Goal: Complete application form

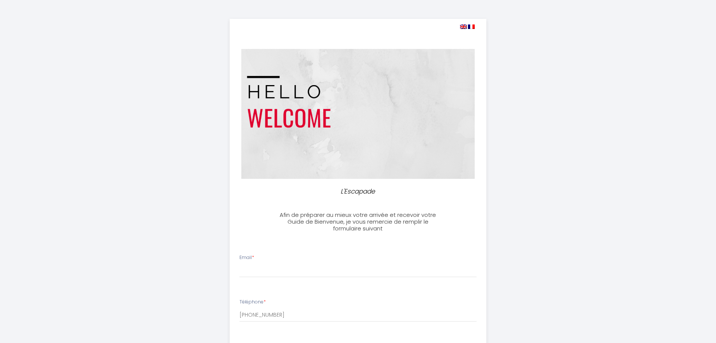
select select
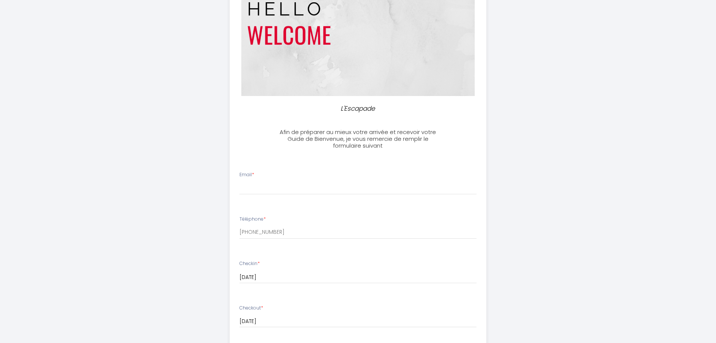
scroll to position [150, 0]
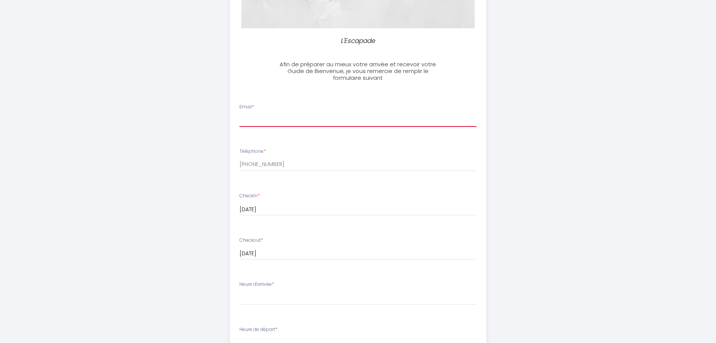
click at [268, 117] on input "Email *" at bounding box center [358, 120] width 237 height 14
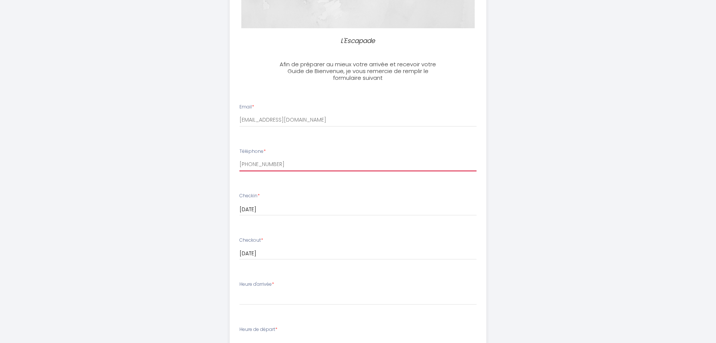
click at [270, 170] on input "[PHONE_NUMBER]" at bounding box center [358, 165] width 237 height 14
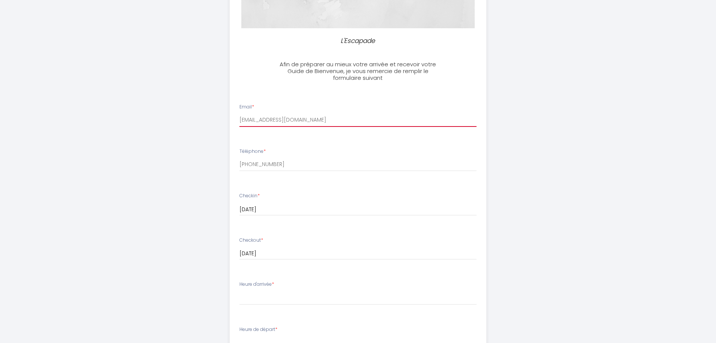
drag, startPoint x: 333, startPoint y: 117, endPoint x: 192, endPoint y: 119, distance: 141.0
click at [192, 119] on div "L'Escapade Afin de préparer au mieux votre arrivée et recevoir votre Guide de B…" at bounding box center [358, 208] width 385 height 717
type input "[EMAIL_ADDRESS][DOMAIN_NAME]"
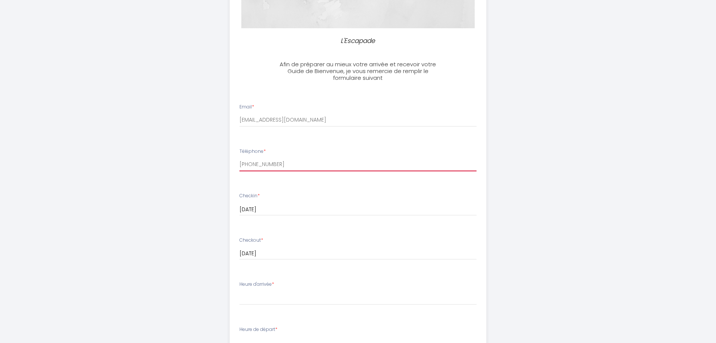
click at [280, 161] on input "[PHONE_NUMBER]" at bounding box center [358, 165] width 237 height 14
drag, startPoint x: 290, startPoint y: 165, endPoint x: 177, endPoint y: 164, distance: 112.4
click at [177, 164] on div "L'Escapade Afin de préparer au mieux votre arrivée et recevoir votre Guide de B…" at bounding box center [358, 208] width 385 height 717
paste input "06 03 52 82 38"
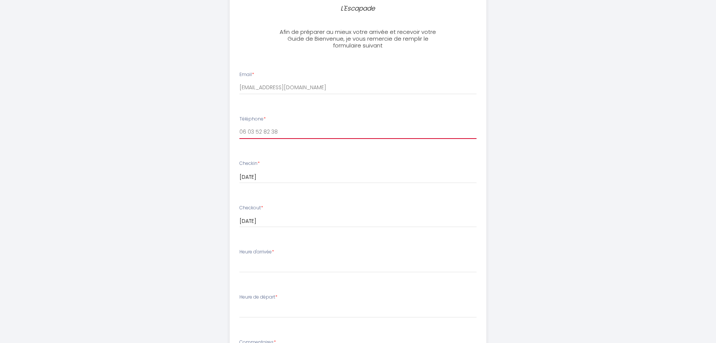
scroll to position [226, 0]
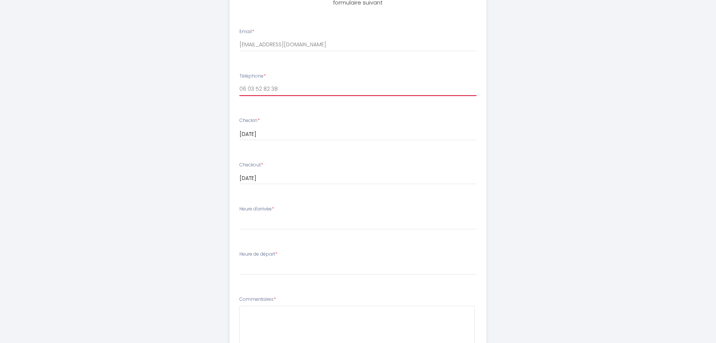
type input "06 03 52 82 38"
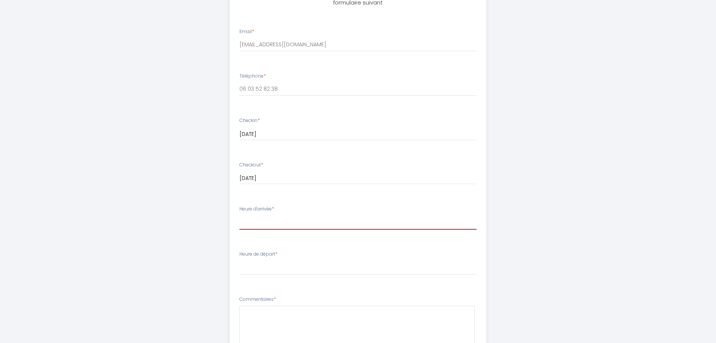
click at [276, 223] on select "15:00 15:30 16:00 16:30 17:00 17:30 18:00 18:30 19:00 19:30 20:00 20:30 21:00 2…" at bounding box center [358, 222] width 237 height 14
click at [240, 215] on select "15:00 15:30 16:00 16:30 17:00 17:30 18:00 18:30 19:00 19:30 20:00 20:30 21:00 2…" at bounding box center [358, 222] width 237 height 14
click at [258, 223] on select "15:00 15:30 16:00 16:30 17:00 17:30 18:00 18:30 19:00 19:30 20:00 20:30 21:00 2…" at bounding box center [358, 222] width 237 height 14
select select "17:00"
click at [240, 215] on select "15:00 15:30 16:00 16:30 17:00 17:30 18:00 18:30 19:00 19:30 20:00 20:30 21:00 2…" at bounding box center [358, 222] width 237 height 14
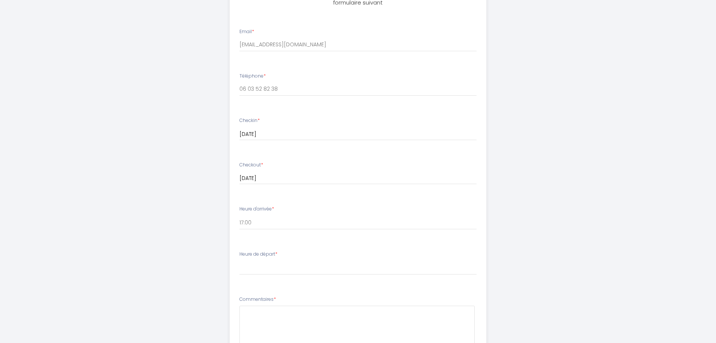
click at [266, 259] on div "Heure de départ * 00:00 00:30 01:00 01:30 02:00 02:30 03:00 03:30 04:00 04:30 0…" at bounding box center [358, 262] width 237 height 24
click at [261, 264] on select "00:00 00:30 01:00 01:30 02:00 02:30 03:00 03:30 04:00 04:30 05:00 05:30 06:00 0…" at bounding box center [358, 267] width 237 height 14
click at [240, 260] on select "00:00 00:30 01:00 01:30 02:00 02:30 03:00 03:30 04:00 04:30 05:00 05:30 06:00 0…" at bounding box center [358, 267] width 237 height 14
click at [253, 254] on label "Heure de départ *" at bounding box center [259, 253] width 38 height 7
click at [250, 262] on select "00:00 00:30 01:00 01:30 02:00 02:30 03:00 03:30 04:00 04:30 05:00 05:30 06:00 0…" at bounding box center [358, 267] width 237 height 14
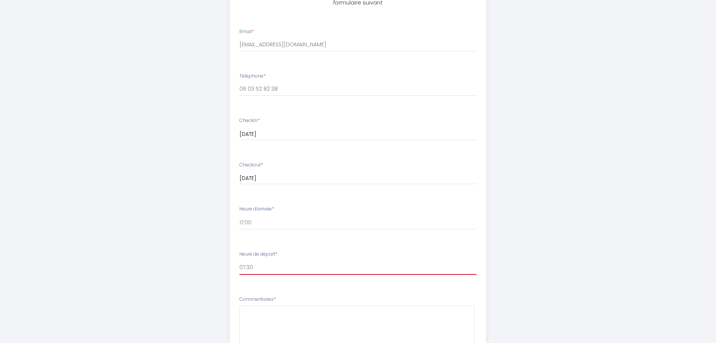
select select "08:00"
click at [240, 260] on select "00:00 00:30 01:00 01:30 02:00 02:30 03:00 03:30 04:00 04:30 05:00 05:30 06:00 0…" at bounding box center [358, 267] width 237 height 14
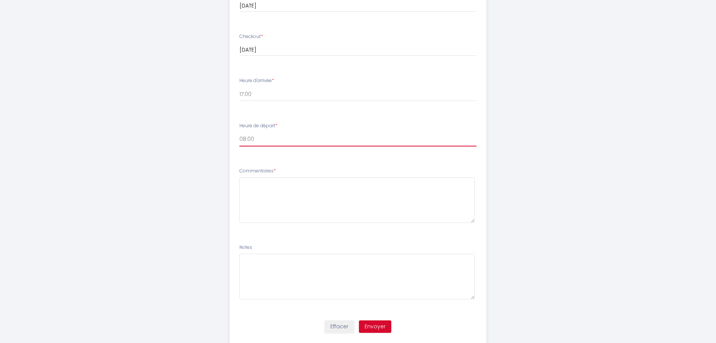
scroll to position [374, 0]
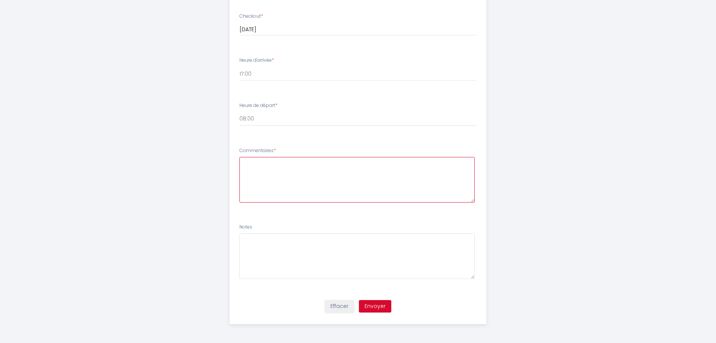
click at [330, 191] on textarea at bounding box center [357, 179] width 235 height 45
type textarea "Merci"
click at [380, 305] on button "Envoyer" at bounding box center [375, 306] width 32 height 13
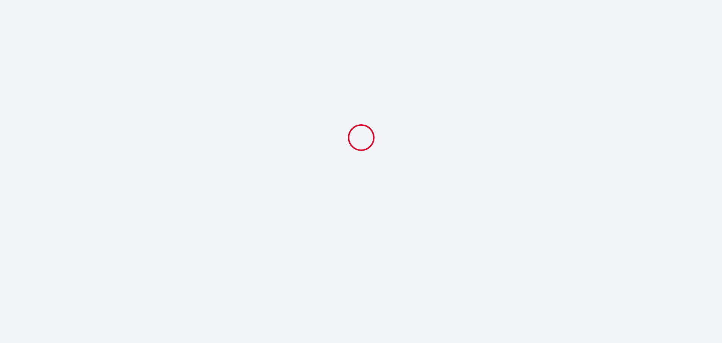
select select "17:00"
select select "08:00"
